Goal: Information Seeking & Learning: Learn about a topic

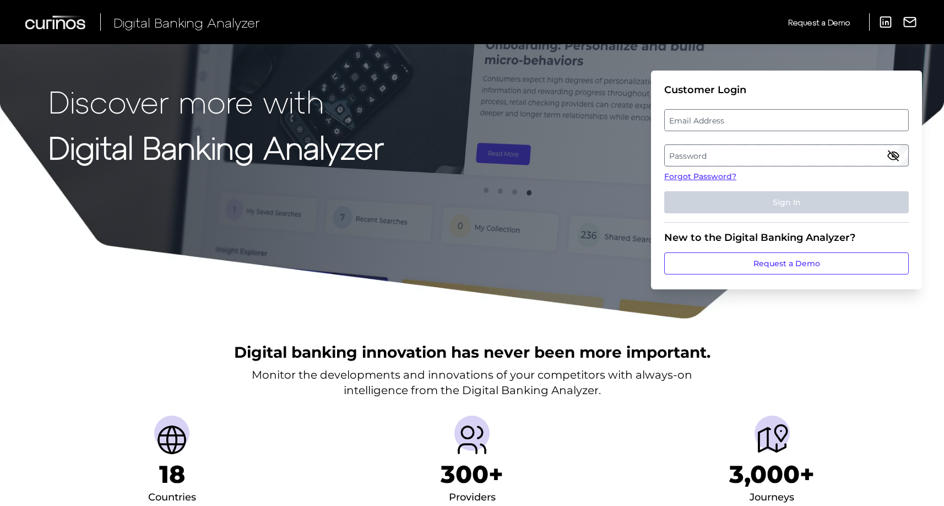
click at [733, 123] on label "Email Address" at bounding box center [786, 120] width 243 height 20
click at [733, 123] on input "email" at bounding box center [786, 120] width 245 height 22
click at [688, 178] on link "Forgot Password?" at bounding box center [786, 177] width 245 height 12
click at [724, 128] on label "Email Address" at bounding box center [786, 120] width 243 height 20
click at [724, 128] on input "email" at bounding box center [786, 120] width 245 height 22
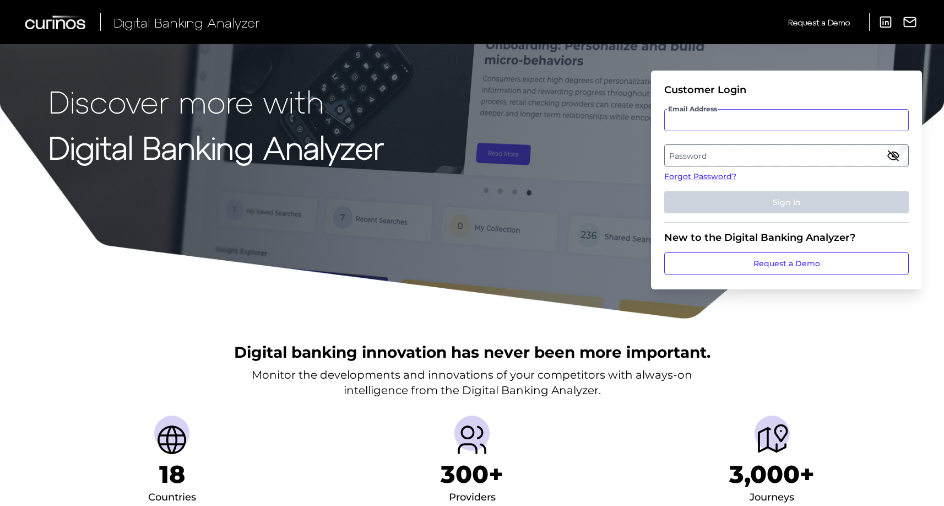
type input "s"
click at [709, 128] on label "Email Address" at bounding box center [786, 120] width 243 height 20
click at [709, 128] on input "email" at bounding box center [786, 120] width 245 height 22
type input "sanam.naz@santander.co.uk"
click at [707, 156] on label "Password" at bounding box center [786, 155] width 243 height 20
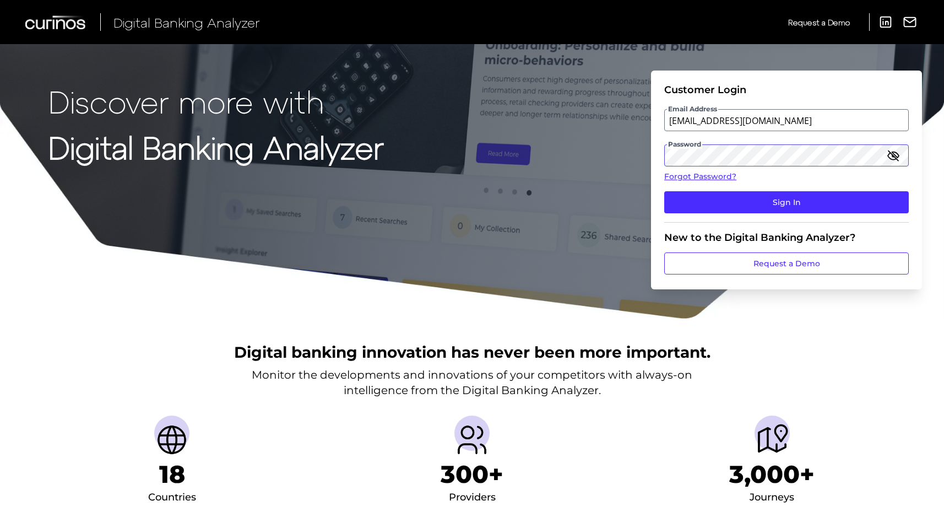
click at [664, 191] on button "Sign In" at bounding box center [786, 202] width 245 height 22
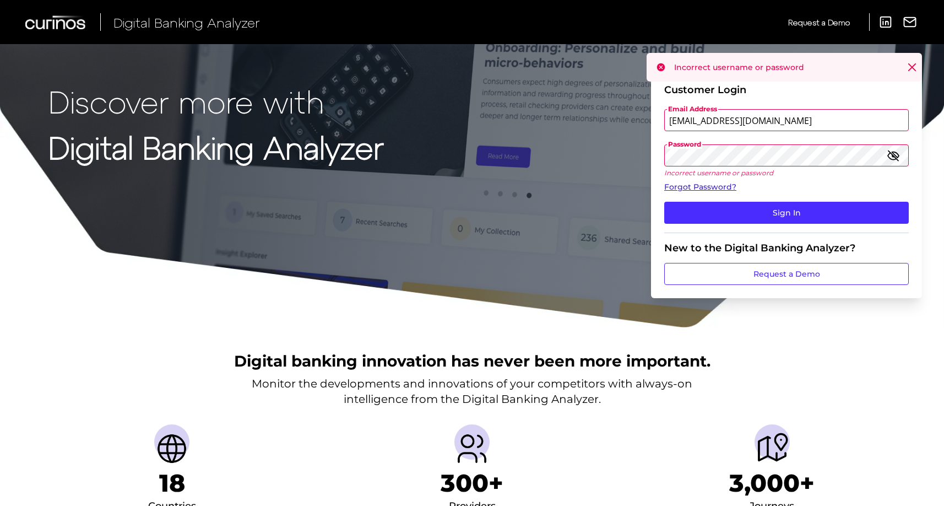
click at [712, 182] on link "Forgot Password?" at bounding box center [786, 187] width 245 height 12
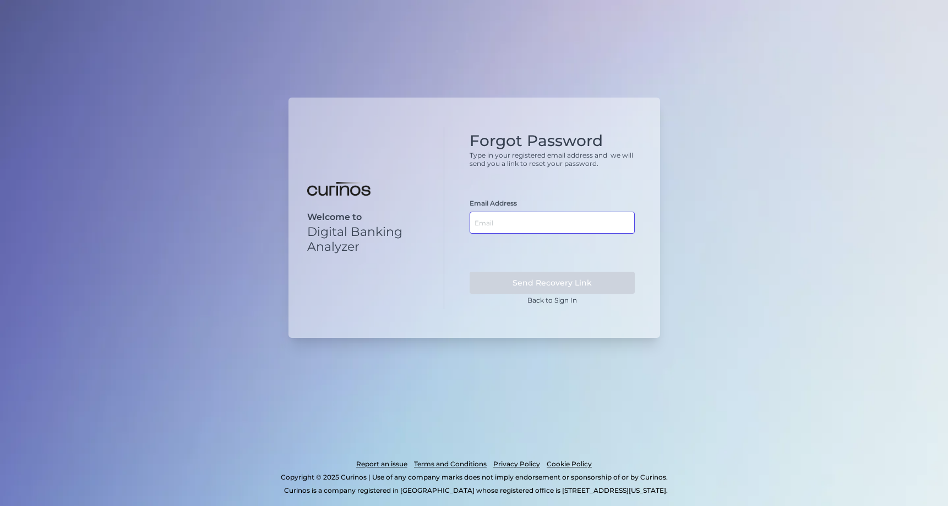
click at [533, 221] on input "text" at bounding box center [552, 222] width 165 height 22
type input "[EMAIL_ADDRESS][DOMAIN_NAME]"
click at [470, 272] on button "Send Recovery Link" at bounding box center [552, 283] width 165 height 22
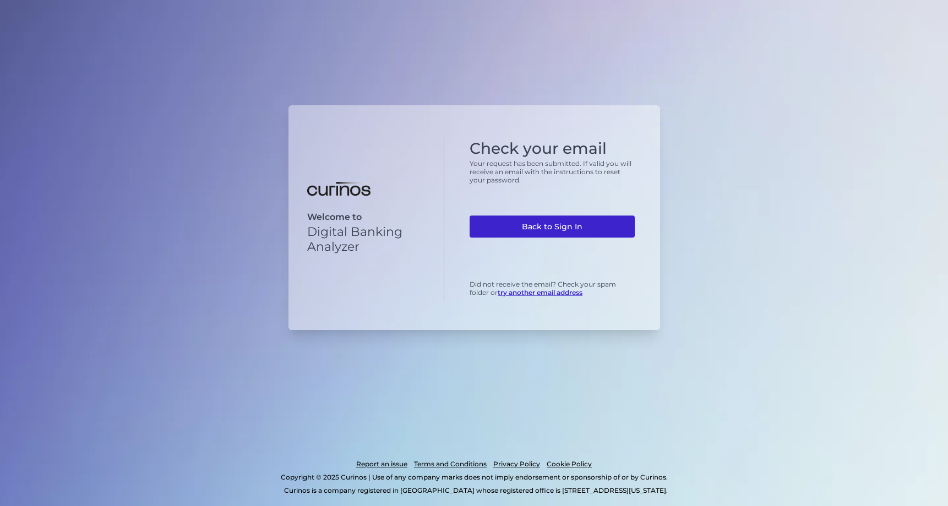
click at [569, 224] on link "Back to Sign In" at bounding box center [552, 226] width 165 height 22
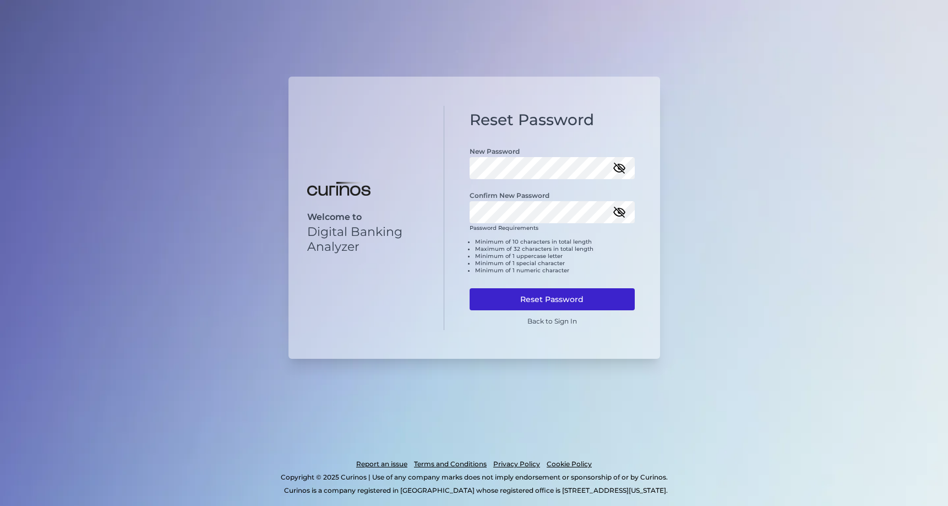
click at [580, 301] on button "Reset Password" at bounding box center [552, 299] width 165 height 22
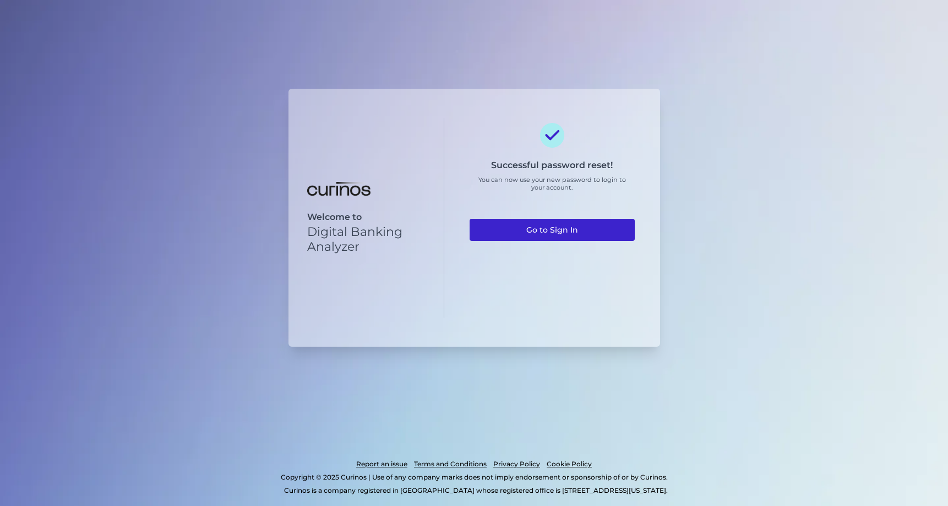
click at [577, 227] on link "Go to Sign In" at bounding box center [552, 230] width 165 height 22
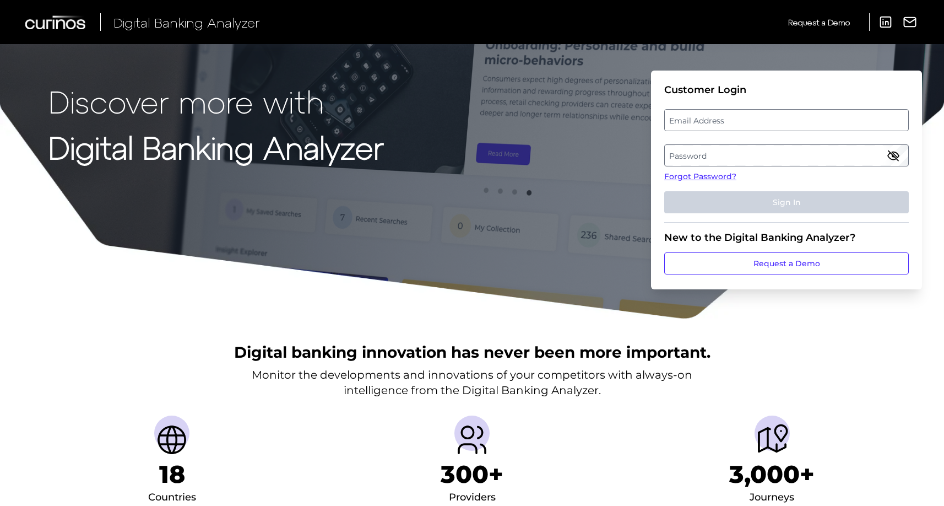
click at [700, 121] on label "Email Address" at bounding box center [786, 120] width 243 height 20
click at [700, 121] on input "email" at bounding box center [786, 120] width 245 height 22
type input "[EMAIL_ADDRESS][DOMAIN_NAME]"
click at [693, 154] on label "Password" at bounding box center [786, 155] width 243 height 20
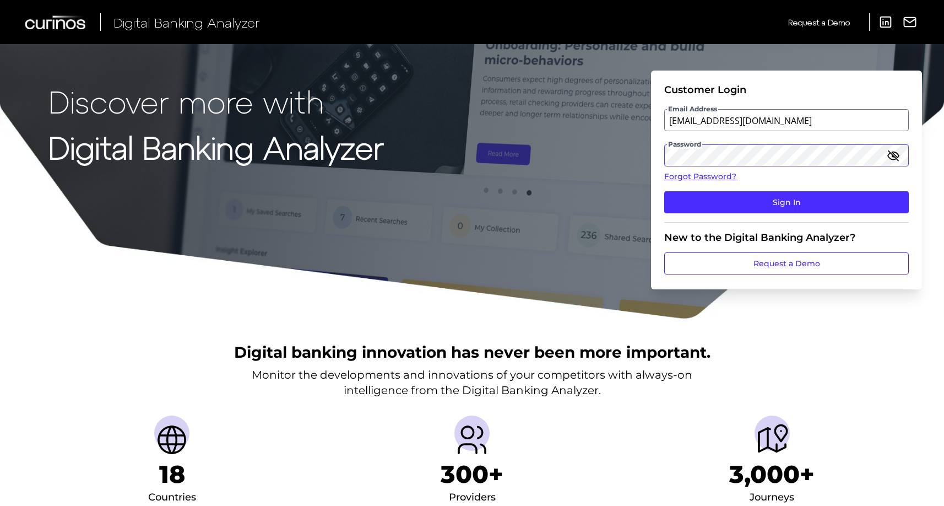
click at [664, 191] on button "Sign In" at bounding box center [786, 202] width 245 height 22
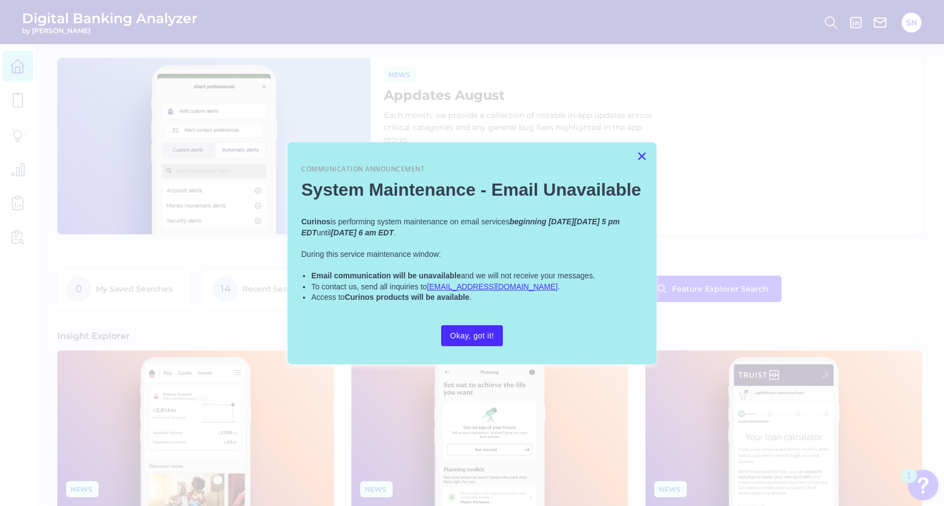
click at [641, 154] on button "×" at bounding box center [642, 156] width 10 height 18
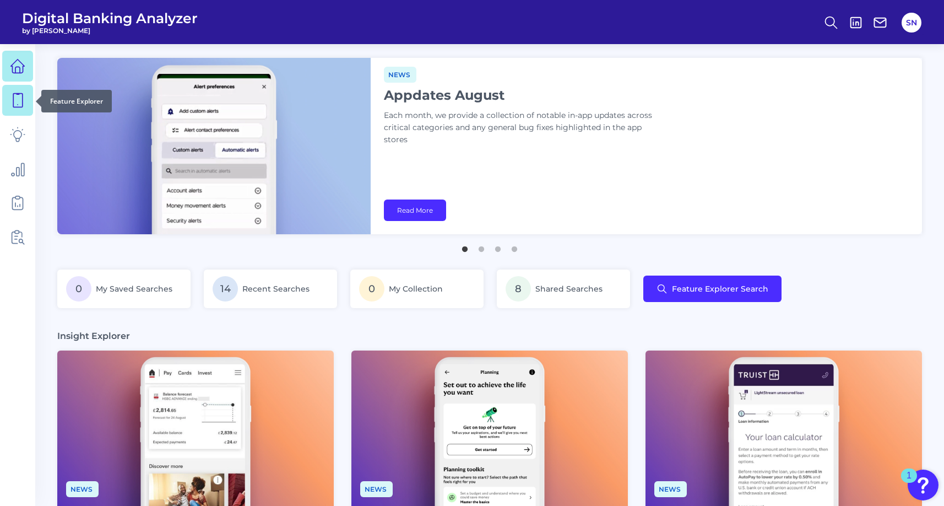
click at [19, 96] on icon at bounding box center [17, 100] width 15 height 15
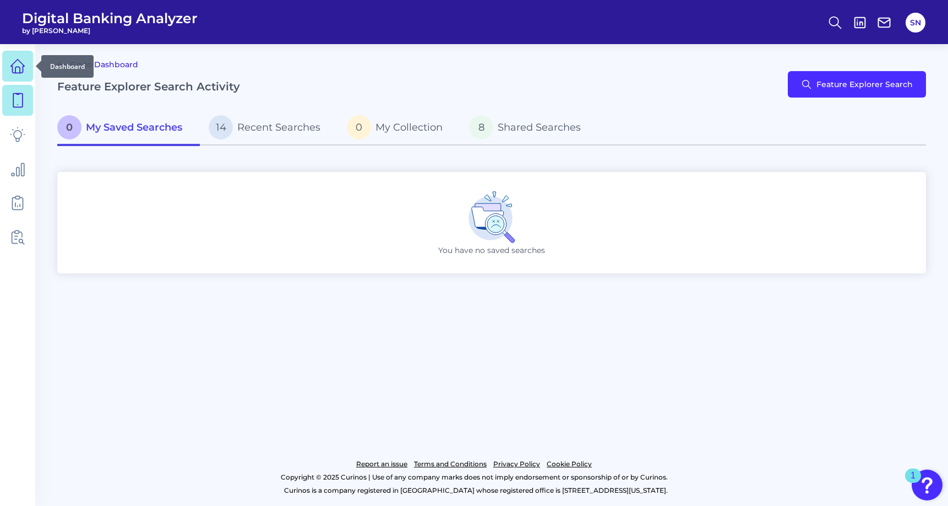
click at [19, 78] on link at bounding box center [17, 66] width 31 height 31
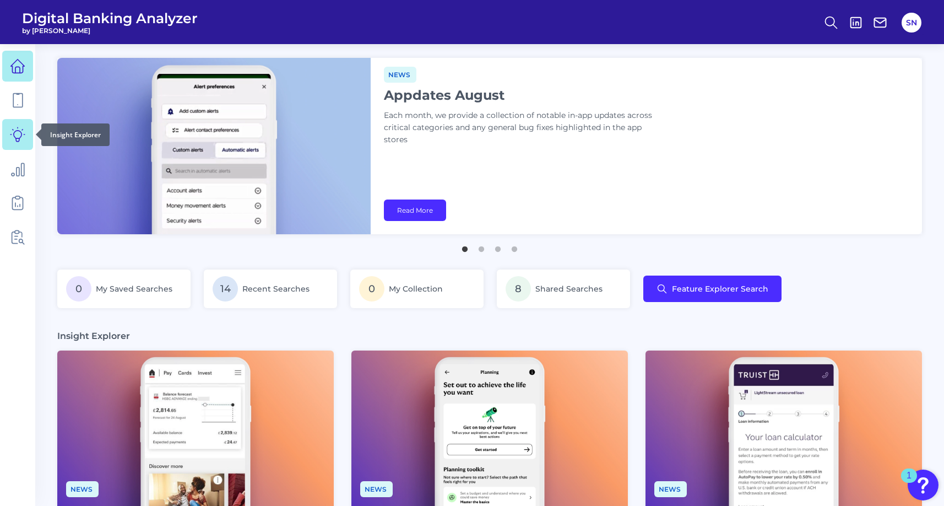
click at [13, 143] on link at bounding box center [17, 134] width 31 height 31
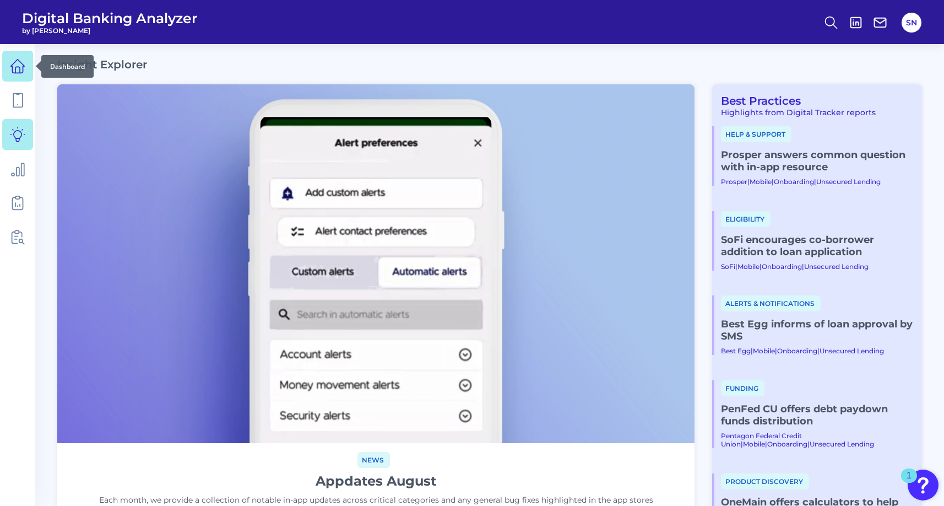
click at [21, 64] on icon at bounding box center [17, 65] width 15 height 15
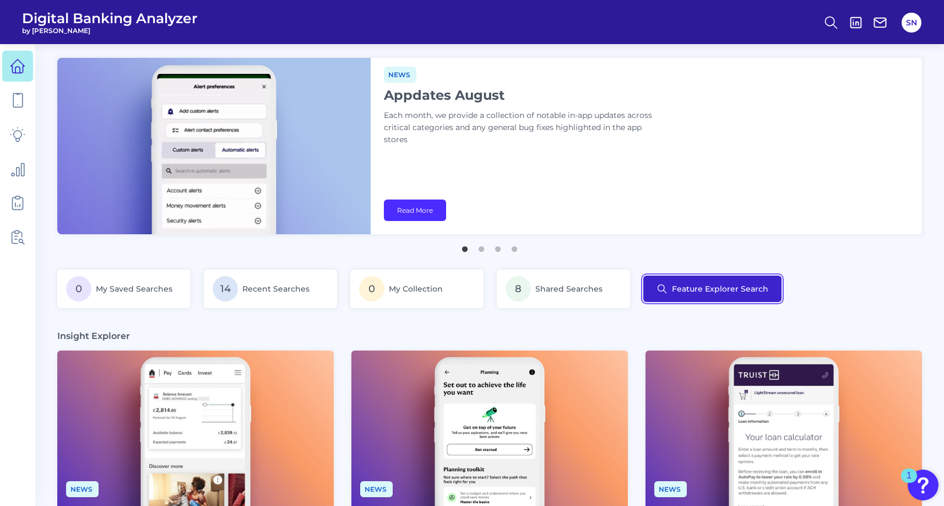
click at [682, 284] on button "Feature Explorer Search" at bounding box center [712, 288] width 138 height 26
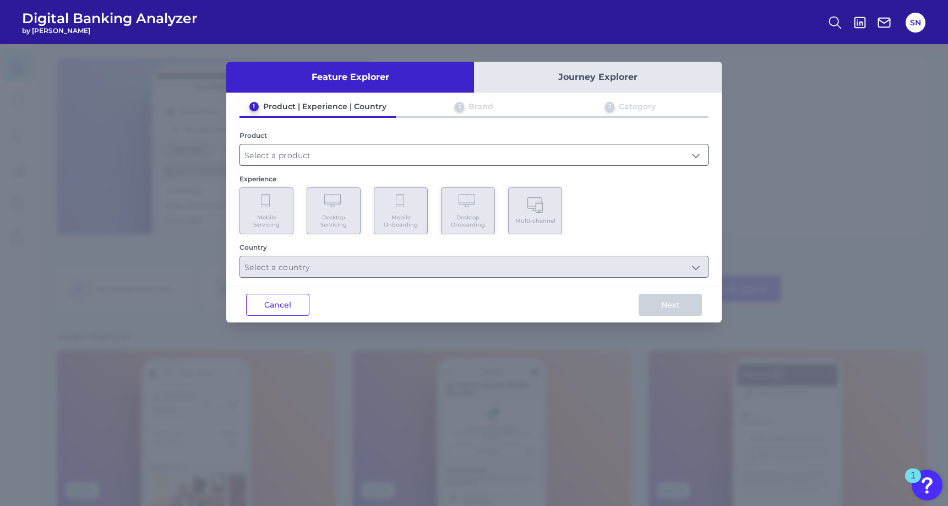
click at [525, 158] on input "text" at bounding box center [474, 154] width 468 height 21
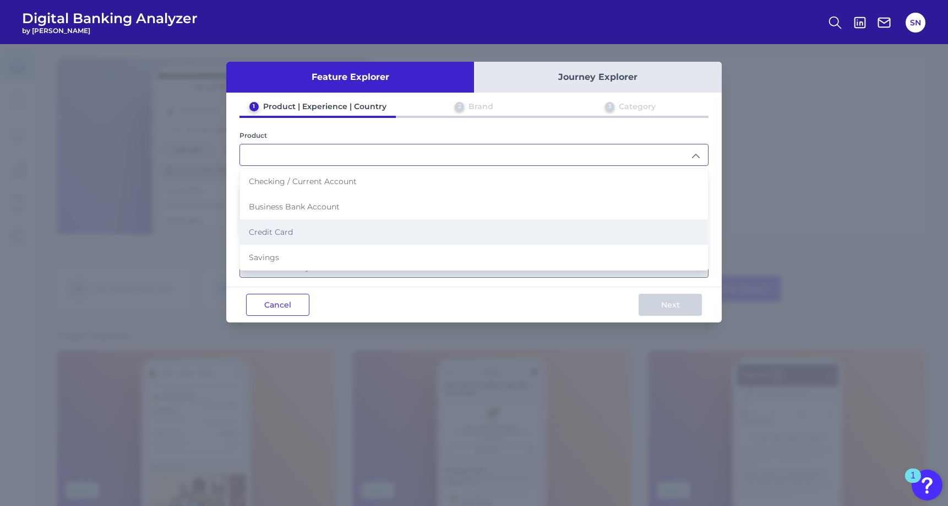
click at [467, 224] on li "Credit Card" at bounding box center [474, 231] width 468 height 25
type input "Credit Card"
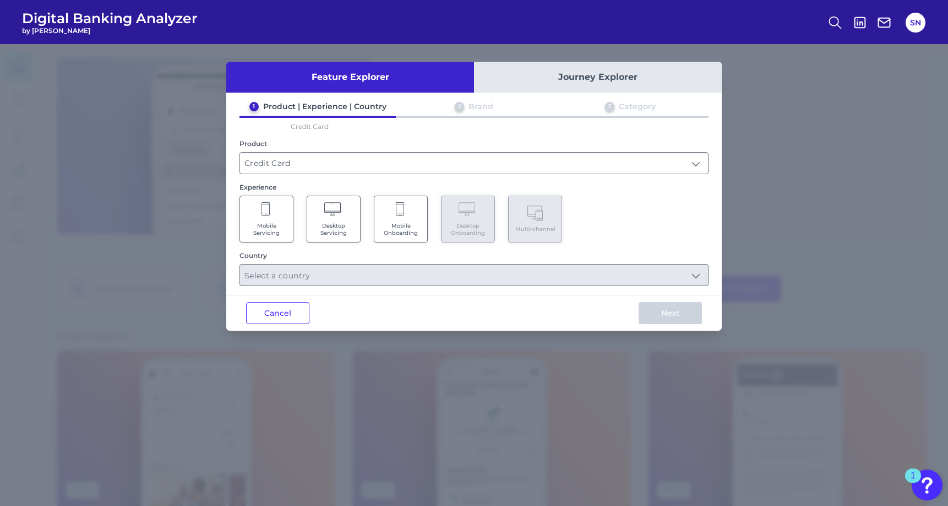
click at [407, 213] on Onboarding "Mobile Onboarding" at bounding box center [401, 219] width 54 height 47
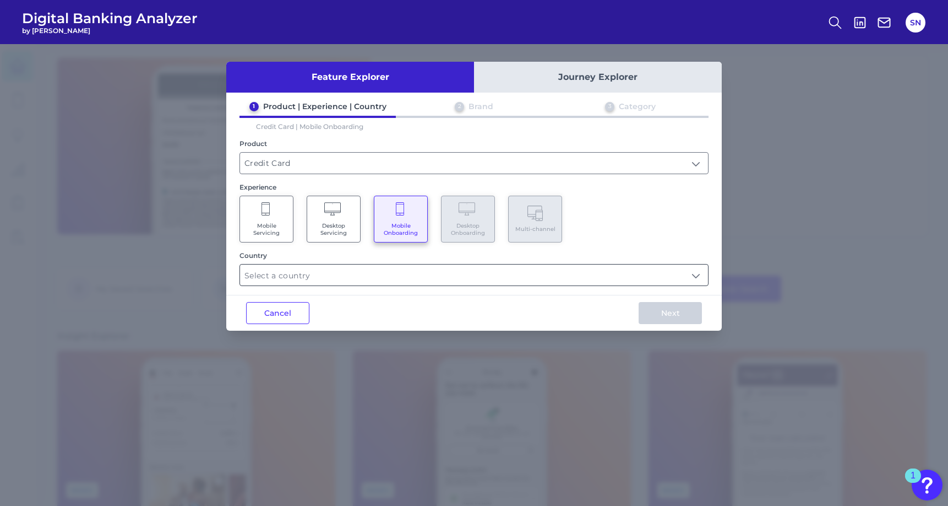
click at [364, 264] on input "text" at bounding box center [474, 274] width 468 height 21
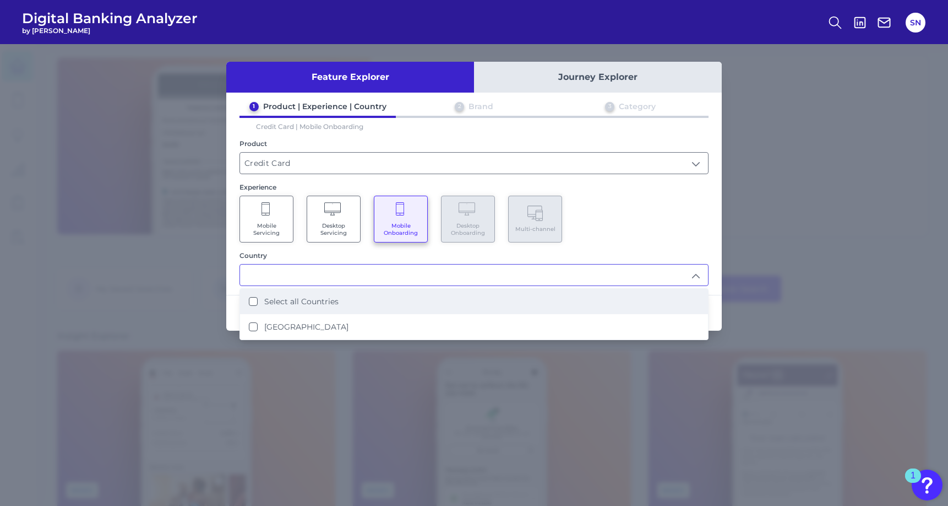
click at [345, 296] on li "Select all Countries" at bounding box center [474, 301] width 468 height 25
type input "Select all Countries"
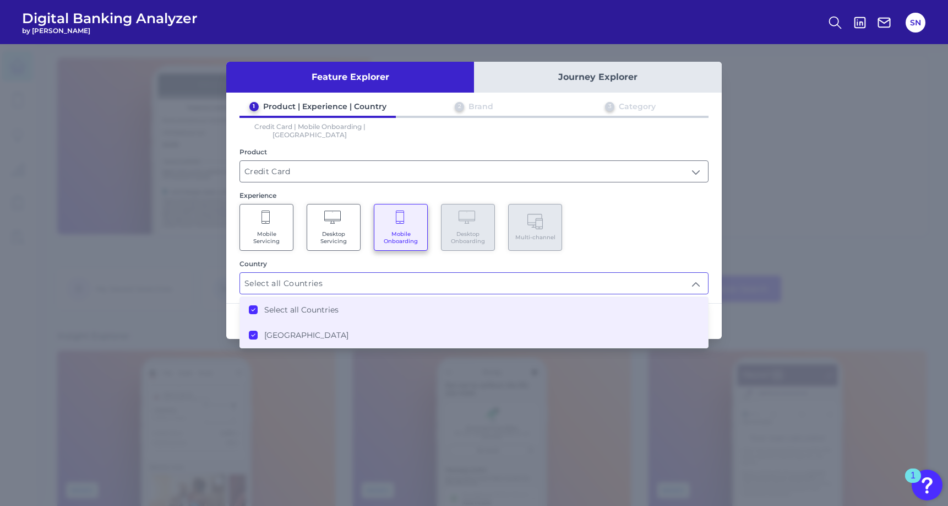
click at [634, 191] on div "Experience" at bounding box center [474, 195] width 469 height 8
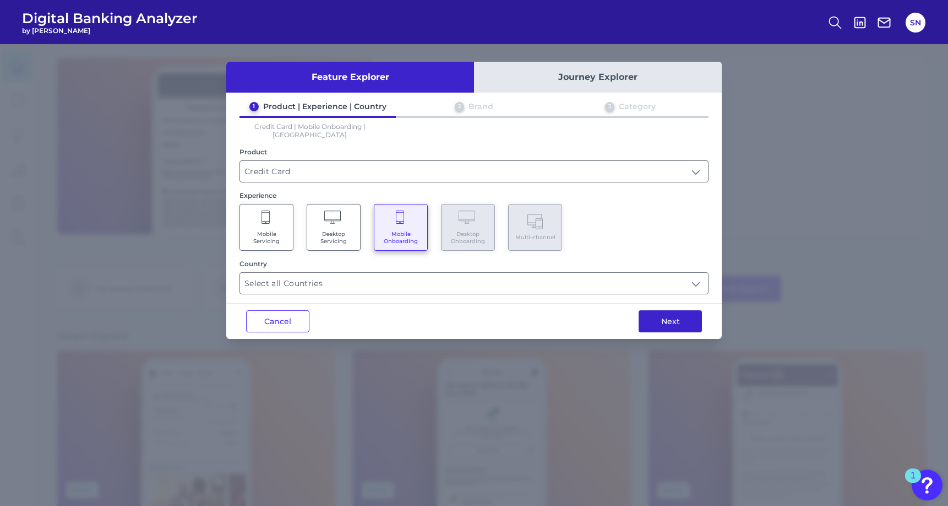
click at [659, 310] on button "Next" at bounding box center [670, 321] width 63 height 22
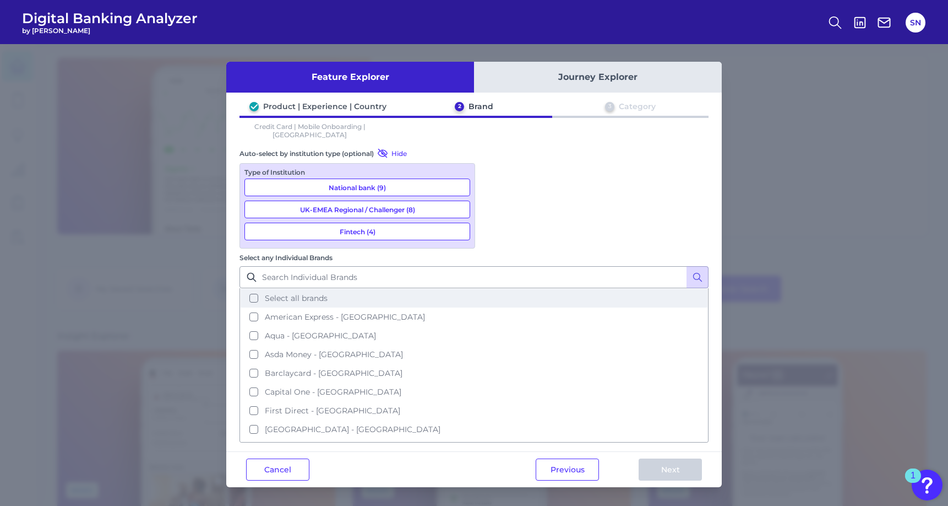
click at [574, 289] on button "Select all brands" at bounding box center [474, 298] width 467 height 19
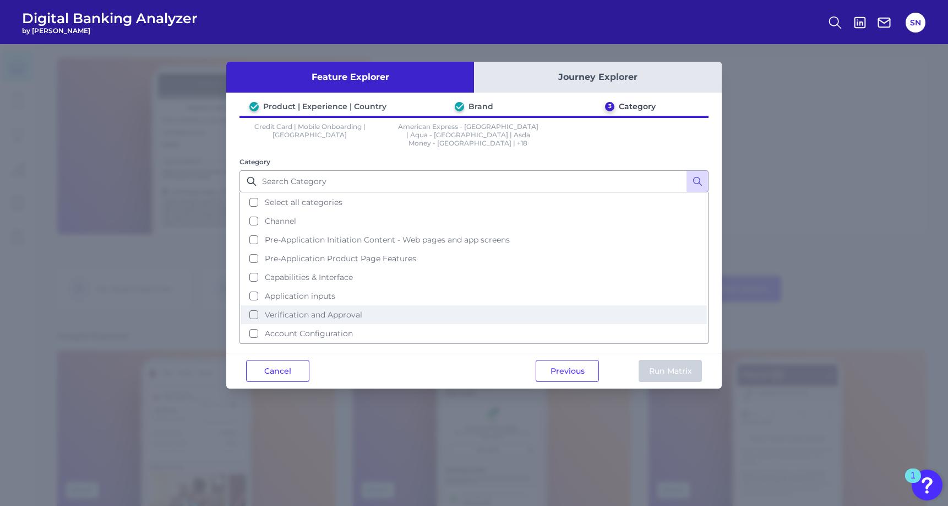
click at [362, 305] on button "Verification and Approval" at bounding box center [474, 314] width 467 height 19
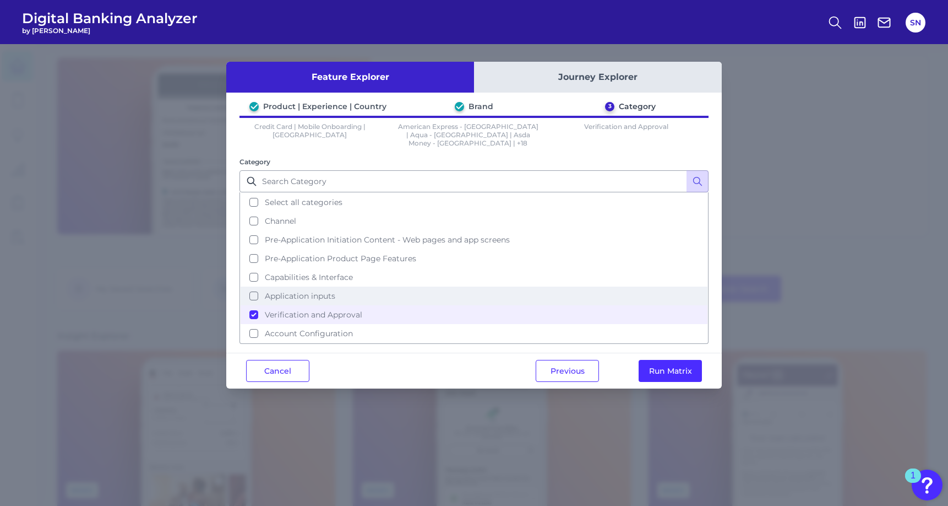
click at [364, 286] on button "Application inputs" at bounding box center [474, 295] width 467 height 19
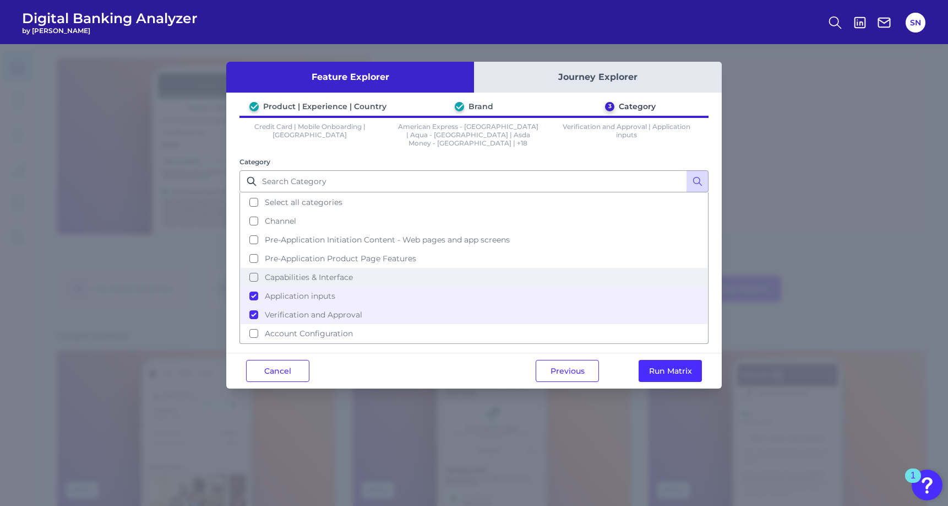
click at [367, 268] on button "Capabilities & Interface" at bounding box center [474, 277] width 467 height 19
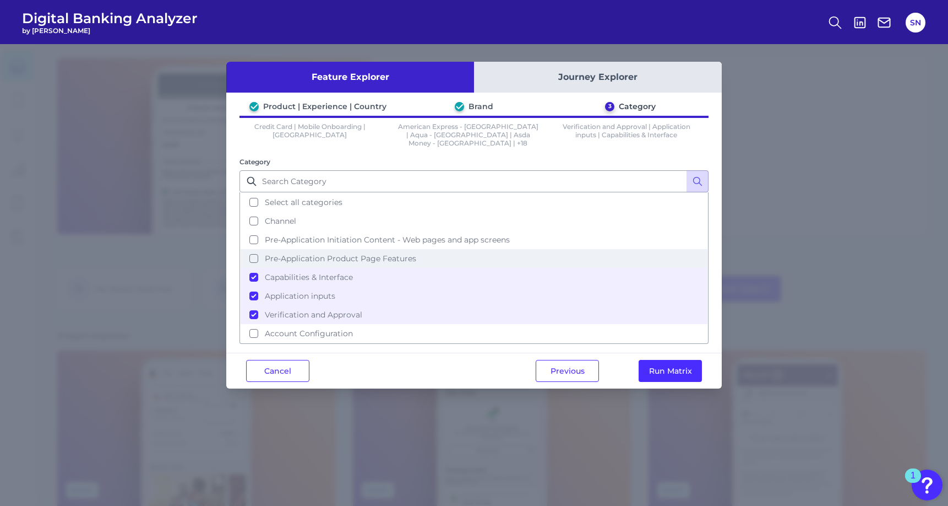
click at [371, 252] on button "Pre-Application Product Page Features" at bounding box center [474, 258] width 467 height 19
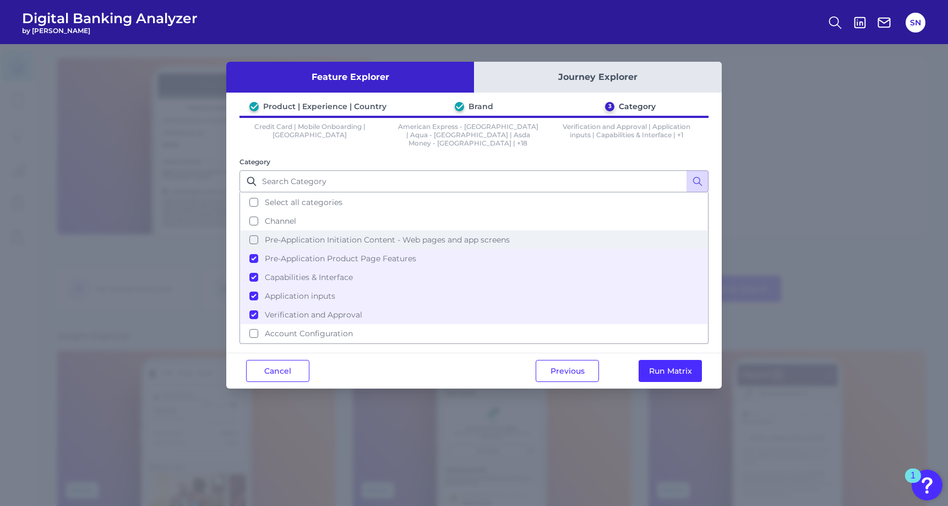
click at [375, 235] on span "Pre-Application Initiation Content - Web pages and app screens" at bounding box center [387, 240] width 245 height 10
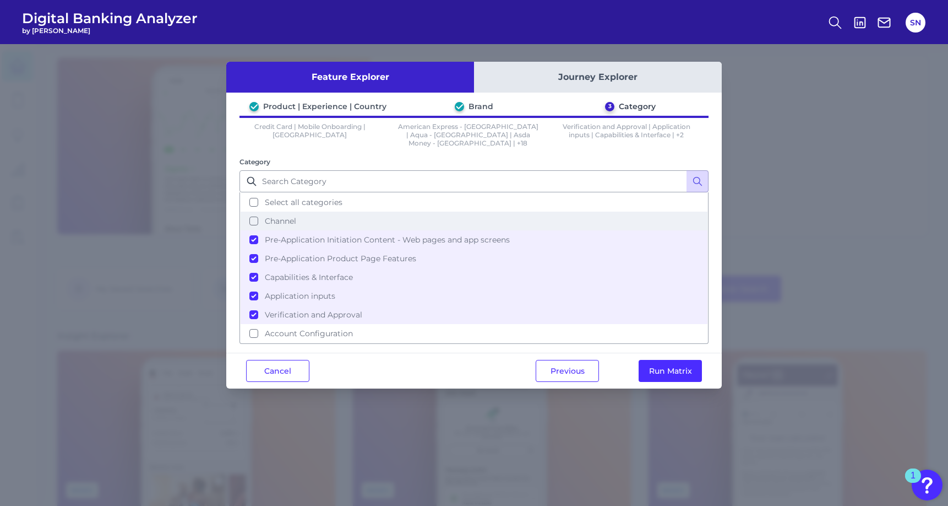
click at [369, 214] on button "Channel" at bounding box center [474, 220] width 467 height 19
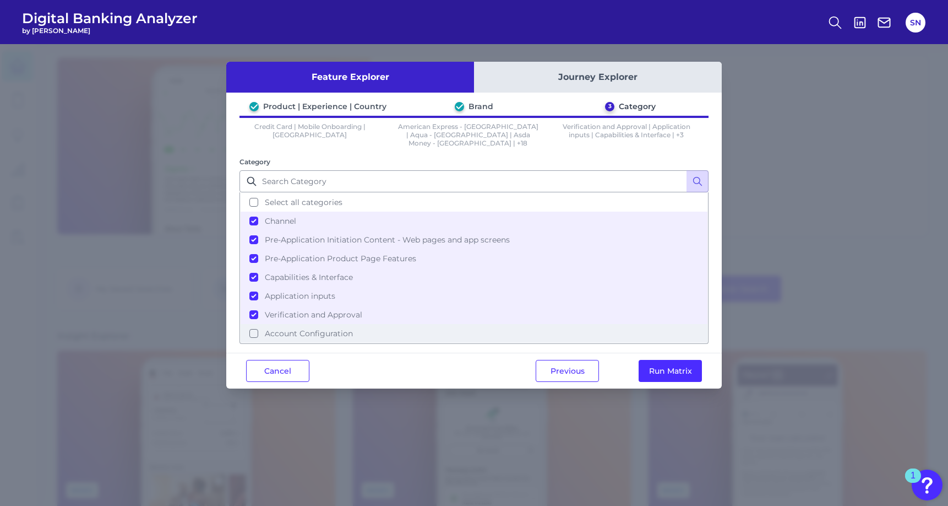
click at [344, 328] on span "Account Configuration" at bounding box center [309, 333] width 88 height 10
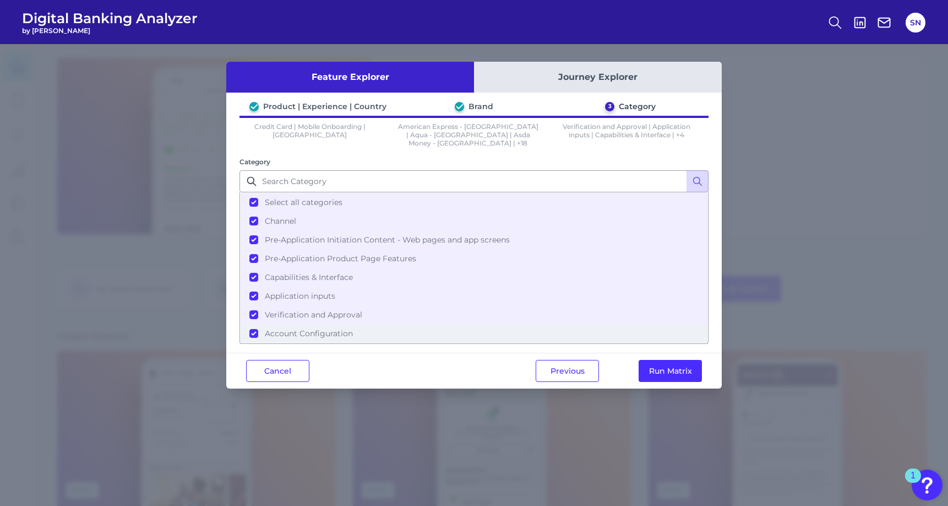
click at [344, 328] on span "Account Configuration" at bounding box center [309, 333] width 88 height 10
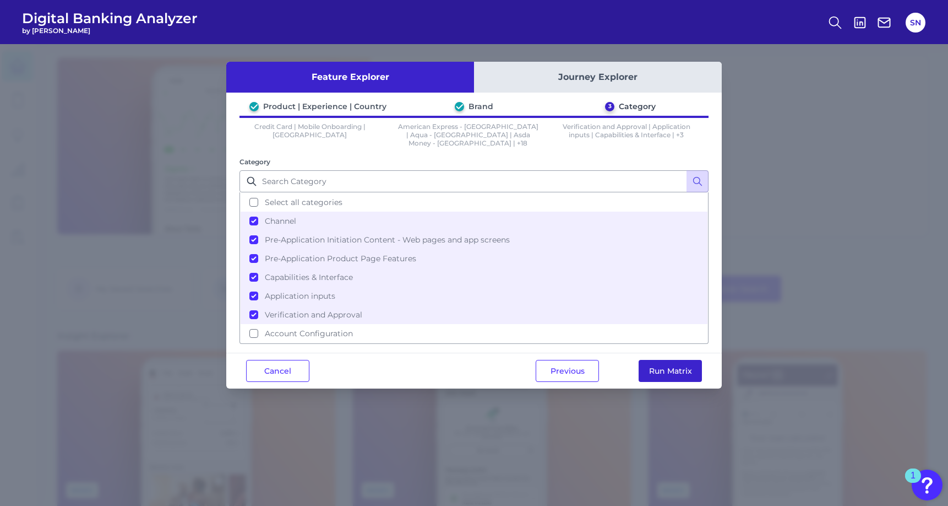
click at [652, 360] on button "Run Matrix" at bounding box center [670, 371] width 63 height 22
